Goal: Transaction & Acquisition: Purchase product/service

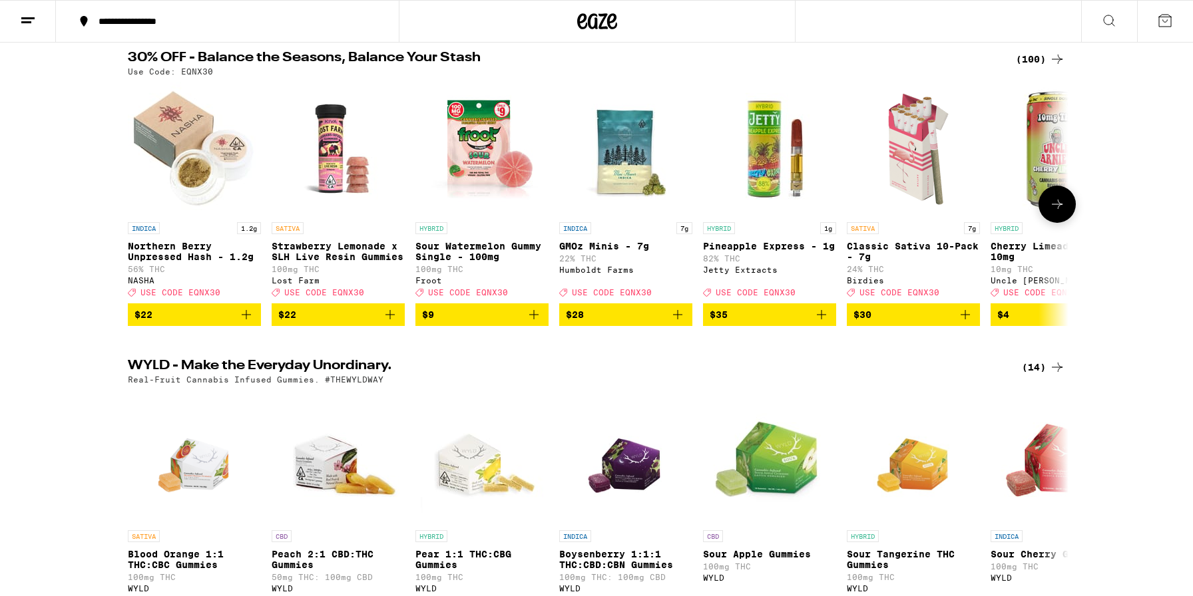
scroll to position [95, 0]
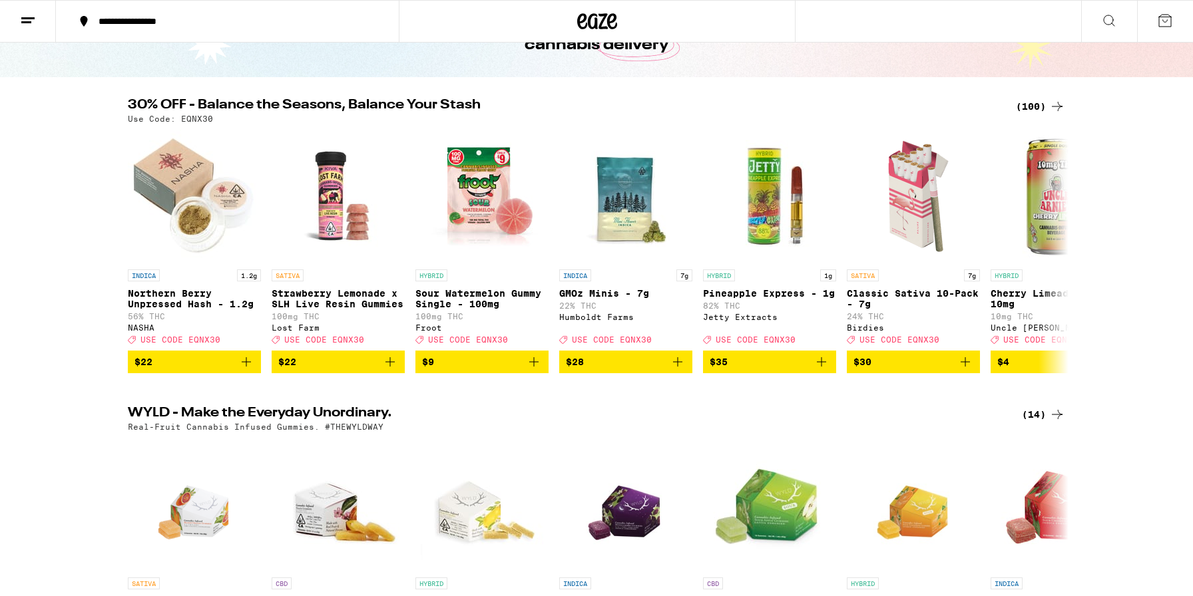
click at [1023, 108] on div "(100)" at bounding box center [1040, 107] width 49 height 16
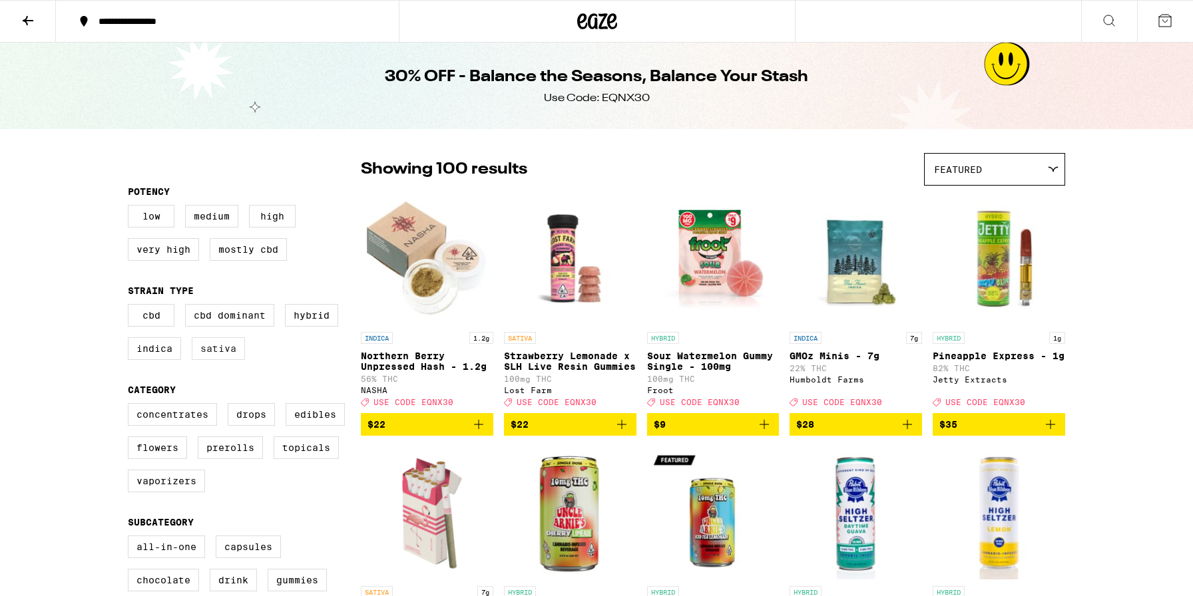
click at [216, 356] on label "Sativa" at bounding box center [218, 349] width 53 height 23
click at [131, 307] on input "Sativa" at bounding box center [130, 306] width 1 height 1
checkbox input "true"
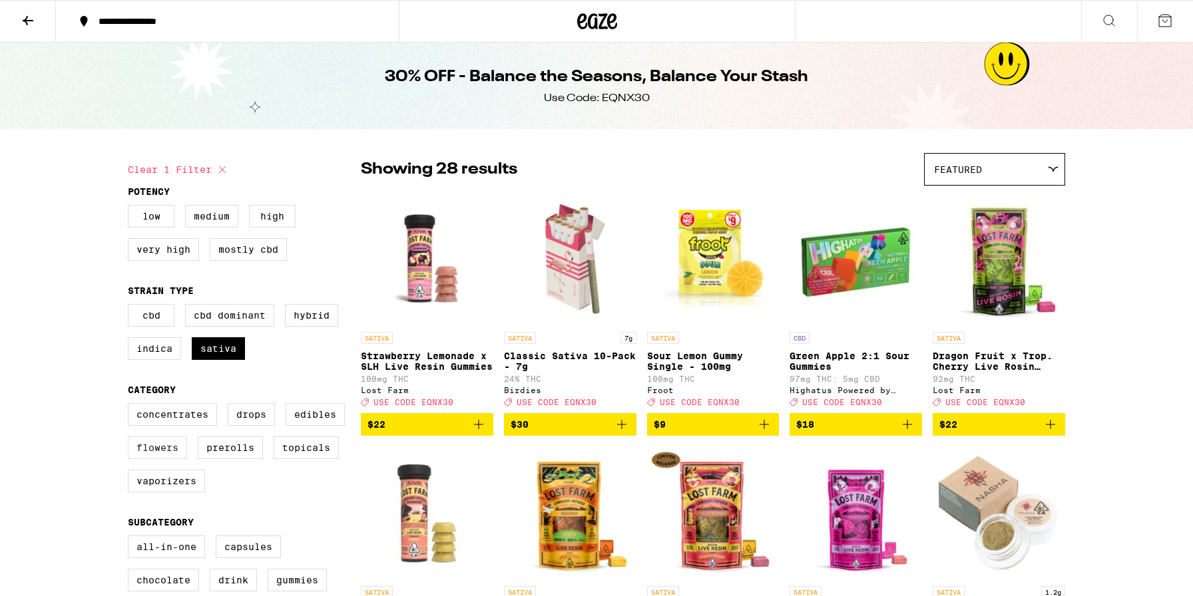
click at [177, 459] on label "Flowers" at bounding box center [157, 448] width 59 height 23
click at [131, 406] on input "Flowers" at bounding box center [130, 405] width 1 height 1
checkbox input "true"
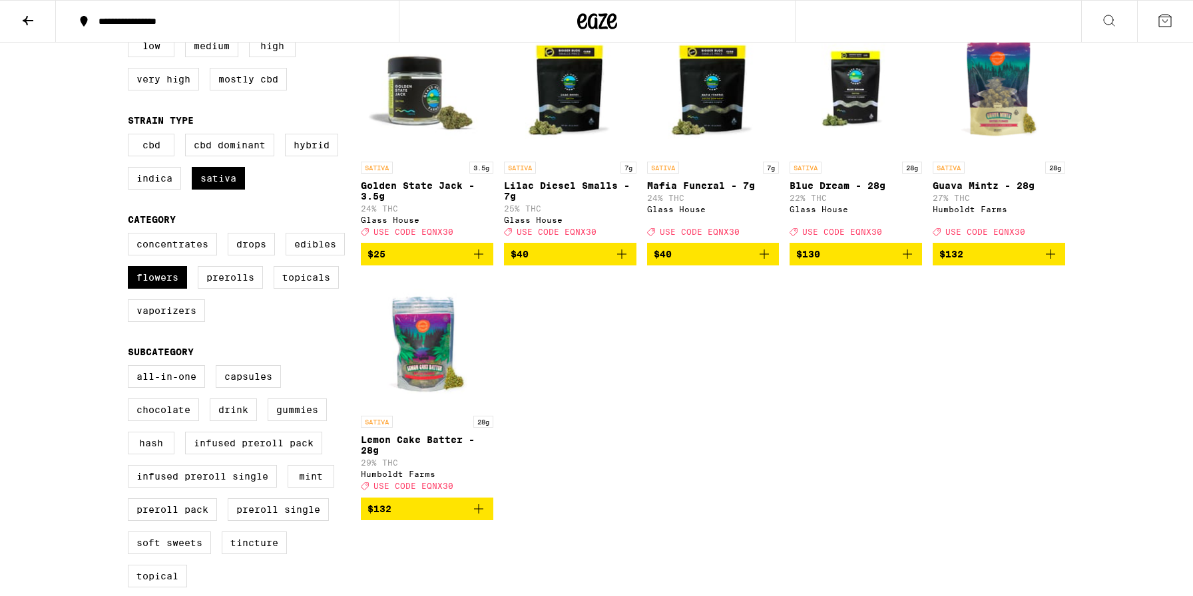
scroll to position [187, 0]
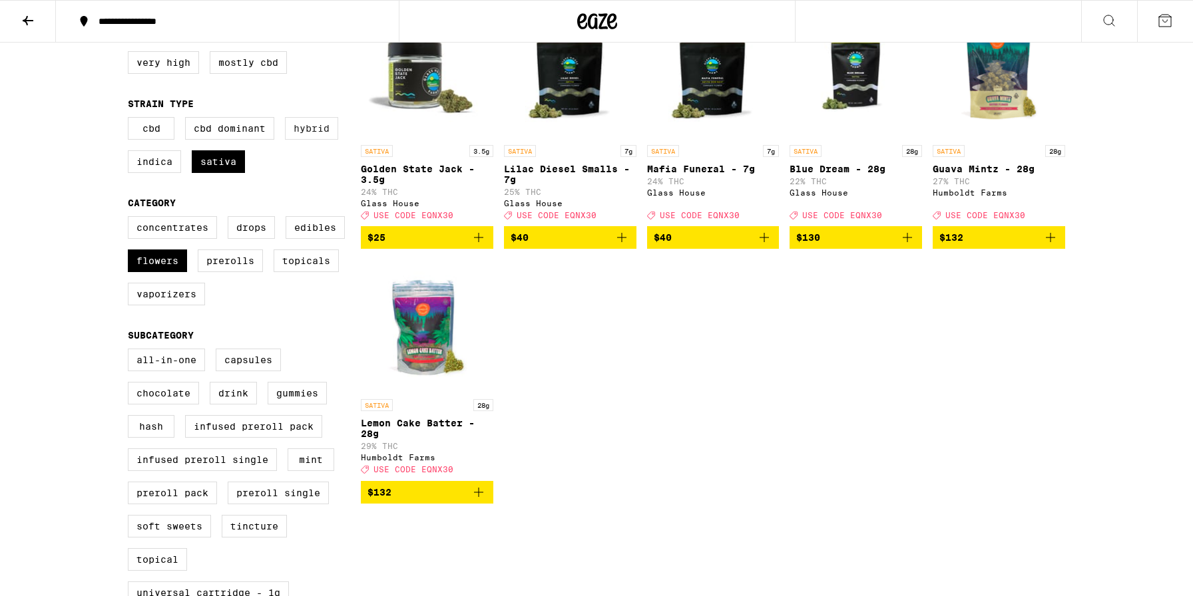
click at [316, 140] on label "Hybrid" at bounding box center [311, 128] width 53 height 23
click at [131, 120] on input "Hybrid" at bounding box center [130, 119] width 1 height 1
checkbox input "true"
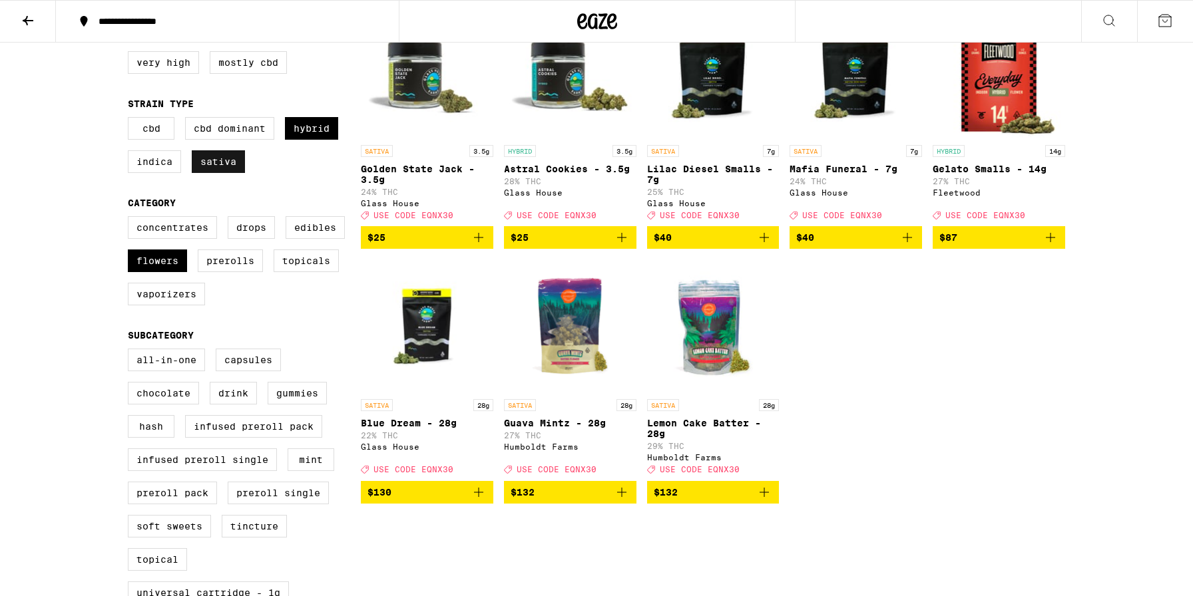
click at [220, 173] on label "Sativa" at bounding box center [218, 161] width 53 height 23
click at [131, 120] on input "Sativa" at bounding box center [130, 119] width 1 height 1
checkbox input "false"
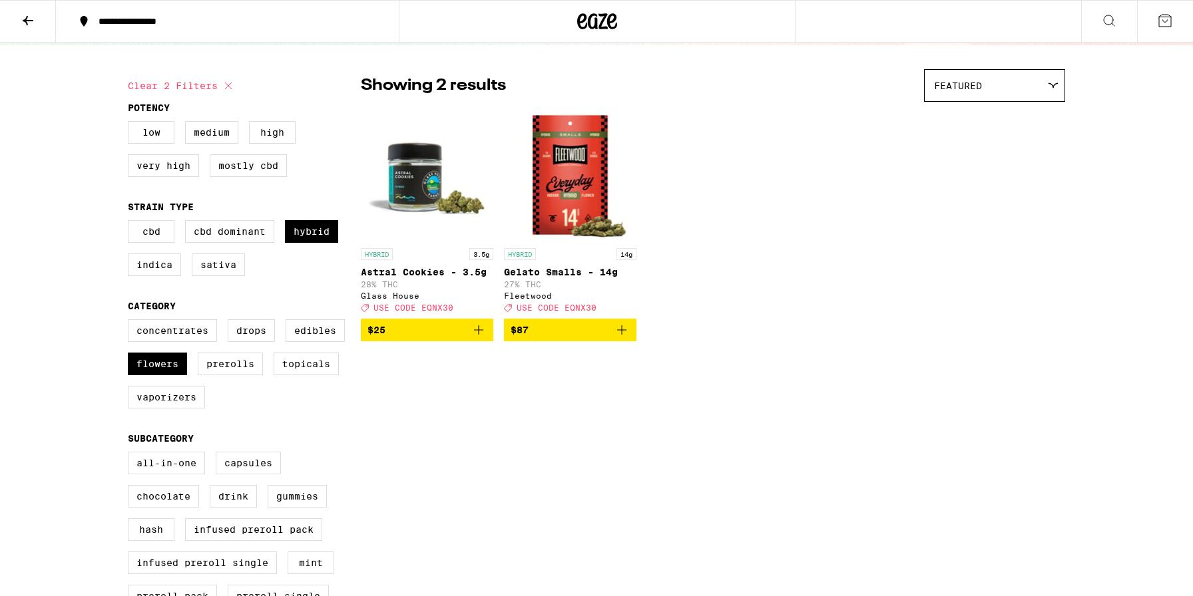
scroll to position [80, 0]
